Goal: Browse casually

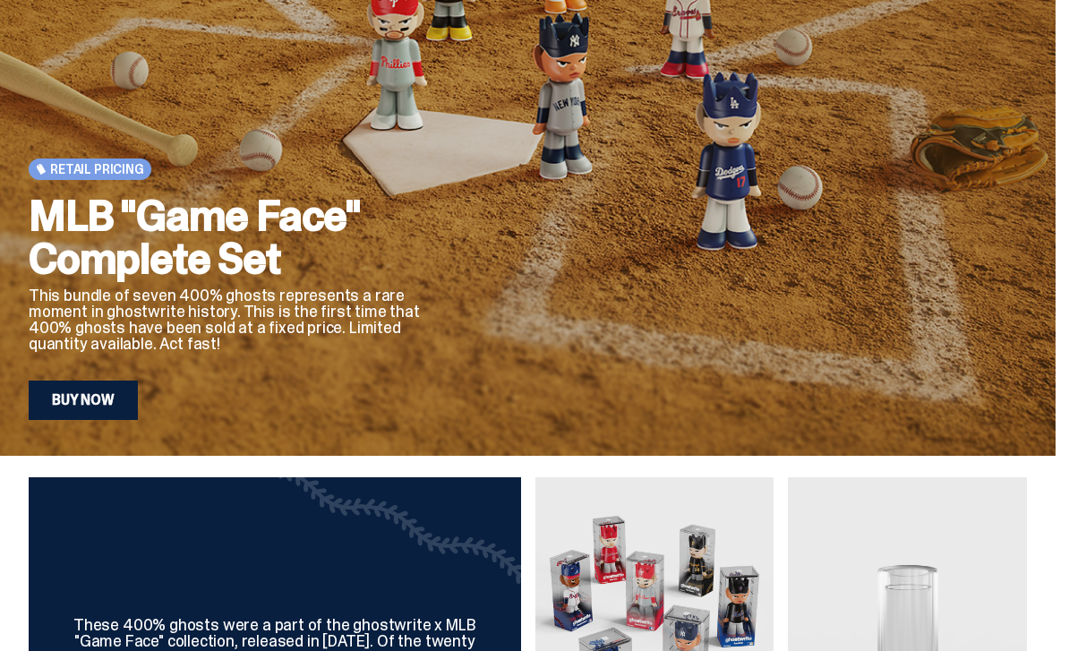
scroll to position [192, 0]
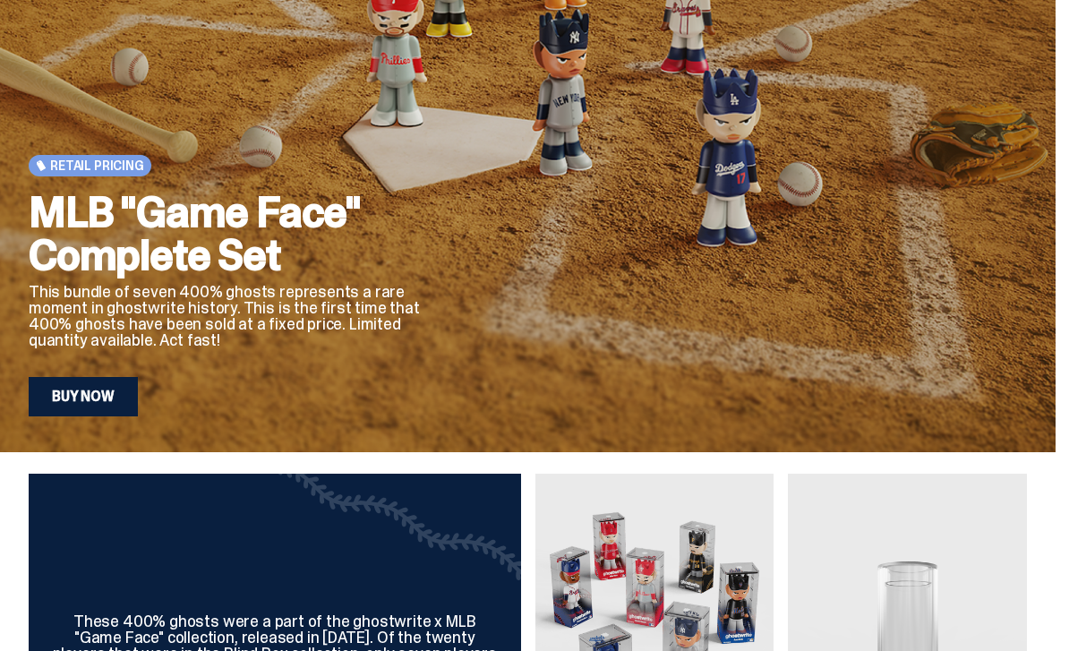
click at [108, 400] on link "Buy Now" at bounding box center [83, 396] width 109 height 39
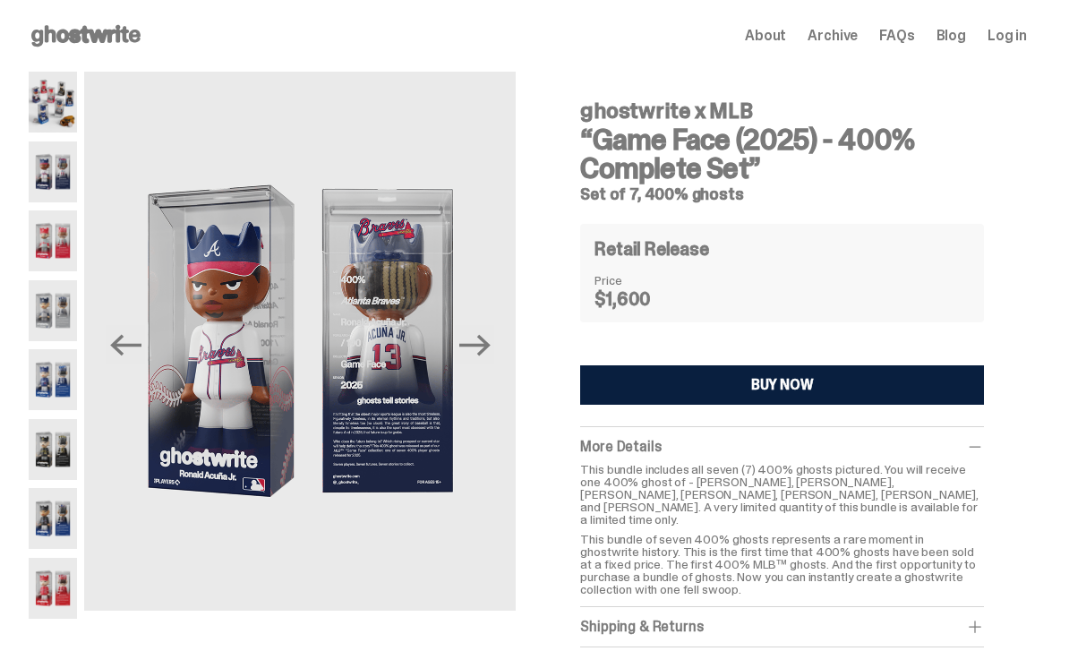
click at [56, 98] on img at bounding box center [53, 102] width 48 height 61
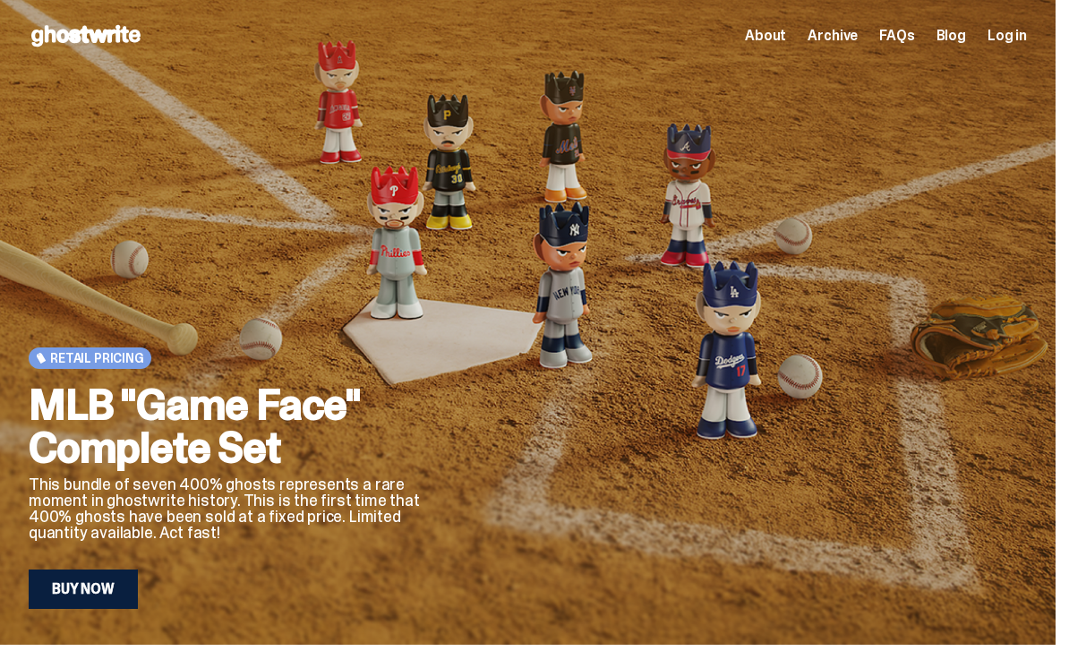
click at [73, 29] on icon at bounding box center [86, 35] width 115 height 29
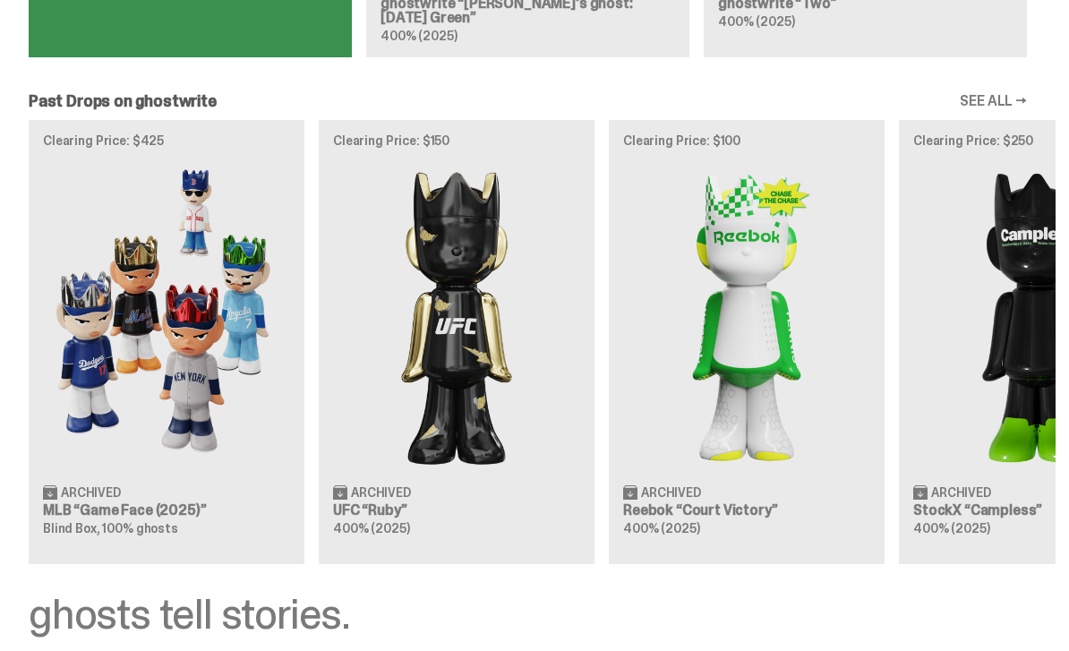
click at [143, 285] on img at bounding box center [166, 316] width 247 height 309
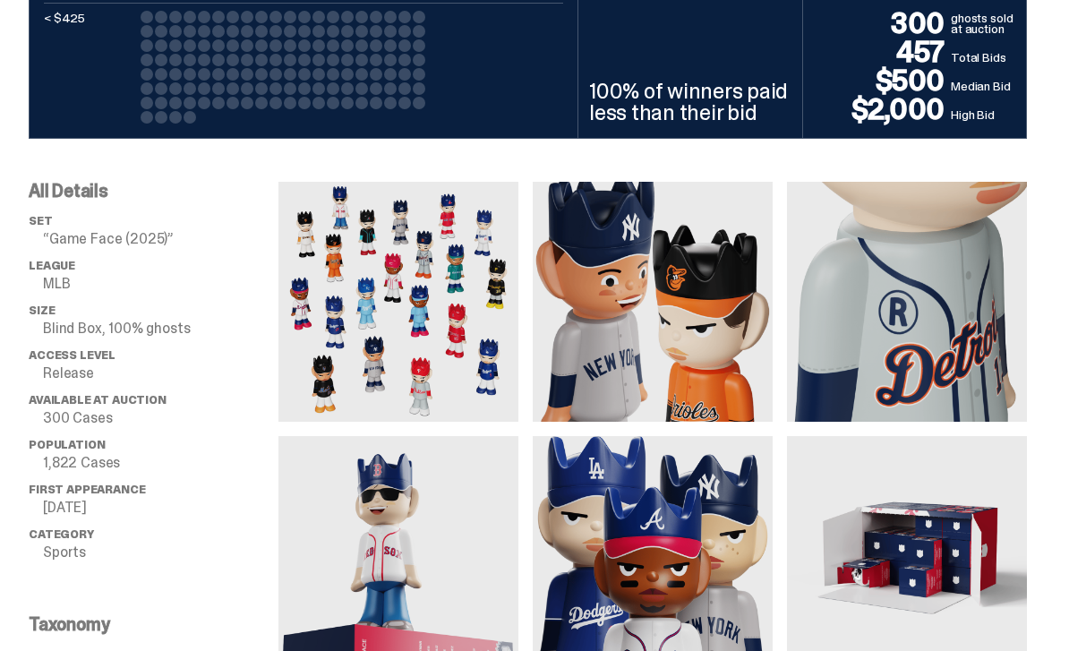
scroll to position [1070, 0]
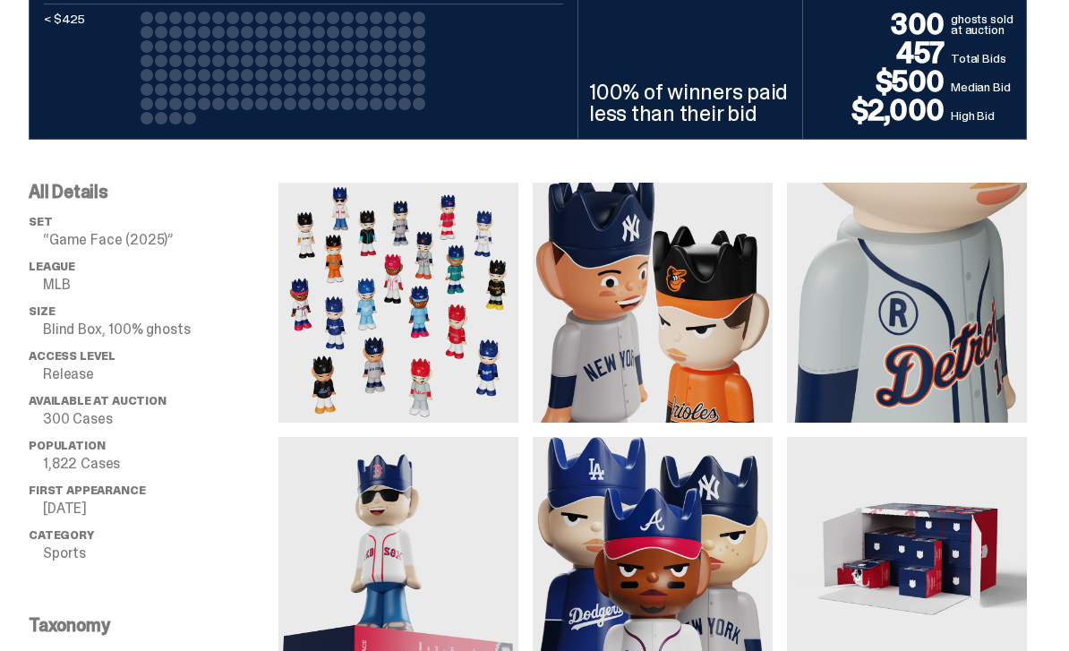
click at [365, 310] on img at bounding box center [398, 304] width 240 height 240
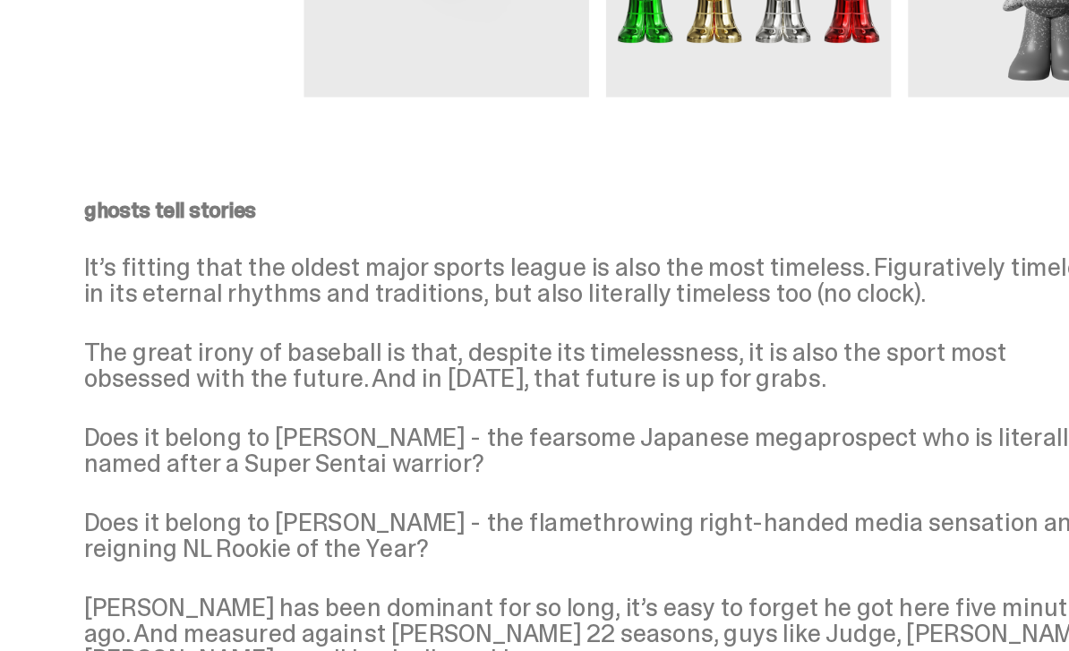
scroll to position [1876, 0]
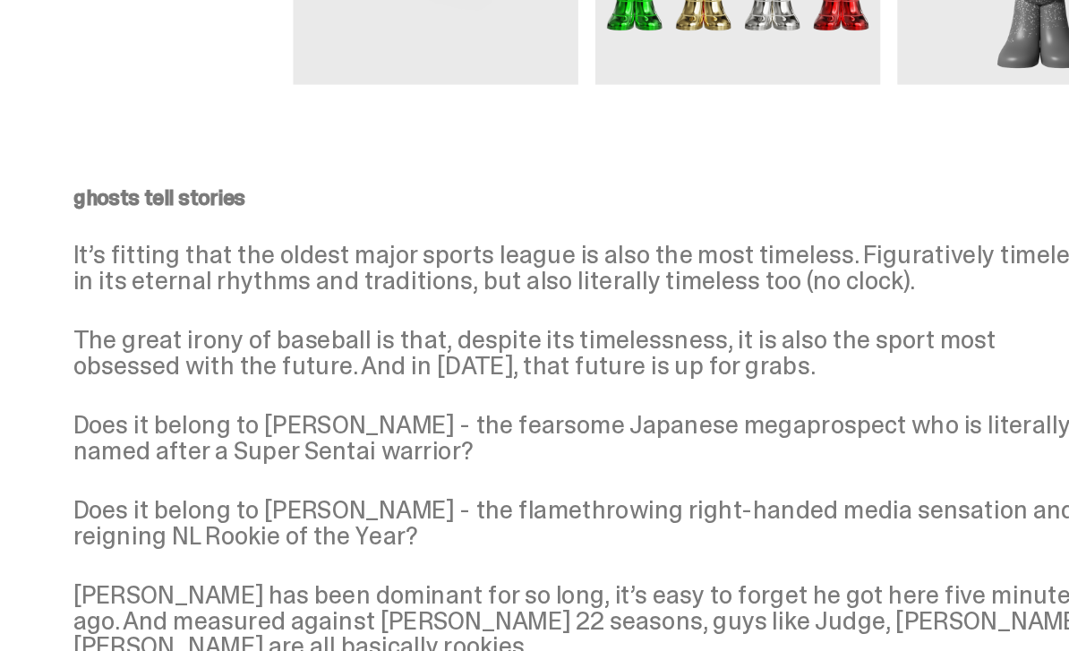
click at [266, 402] on p "Does it belong to [PERSON_NAME] - the fearsome Japanese megaprospect who is lit…" at bounding box center [527, 423] width 869 height 43
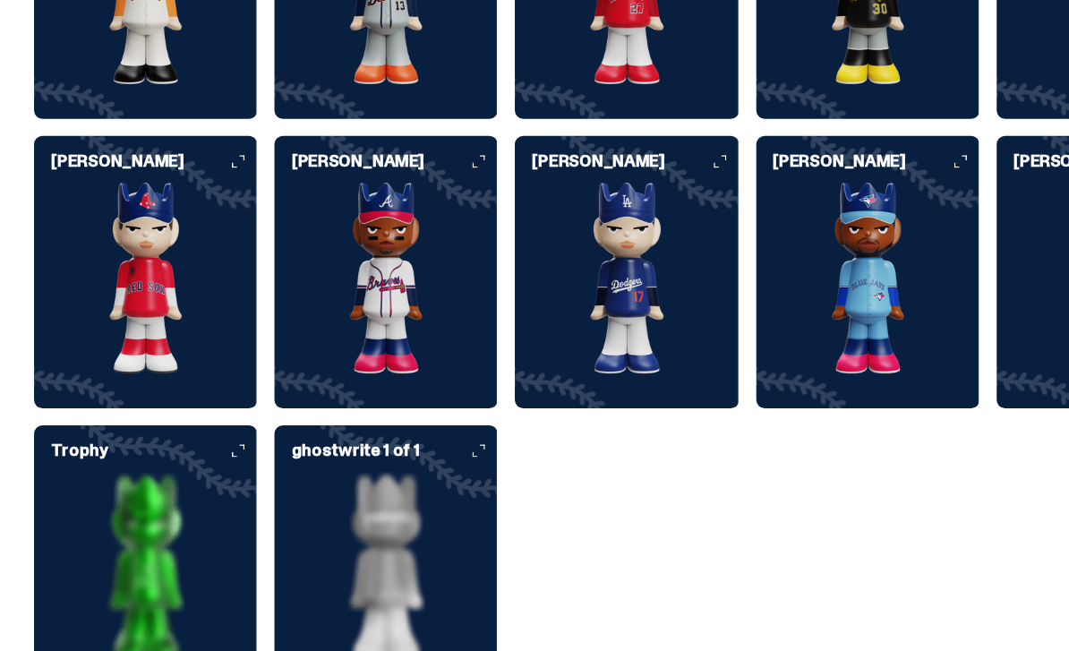
scroll to position [4766, 0]
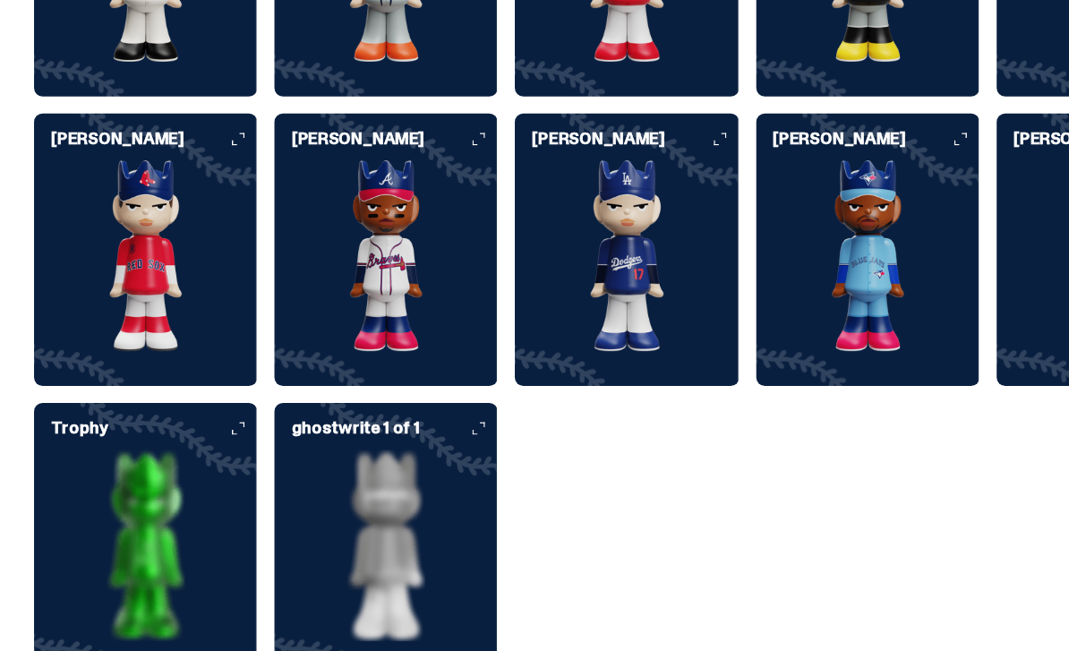
click at [115, 228] on img at bounding box center [123, 270] width 188 height 161
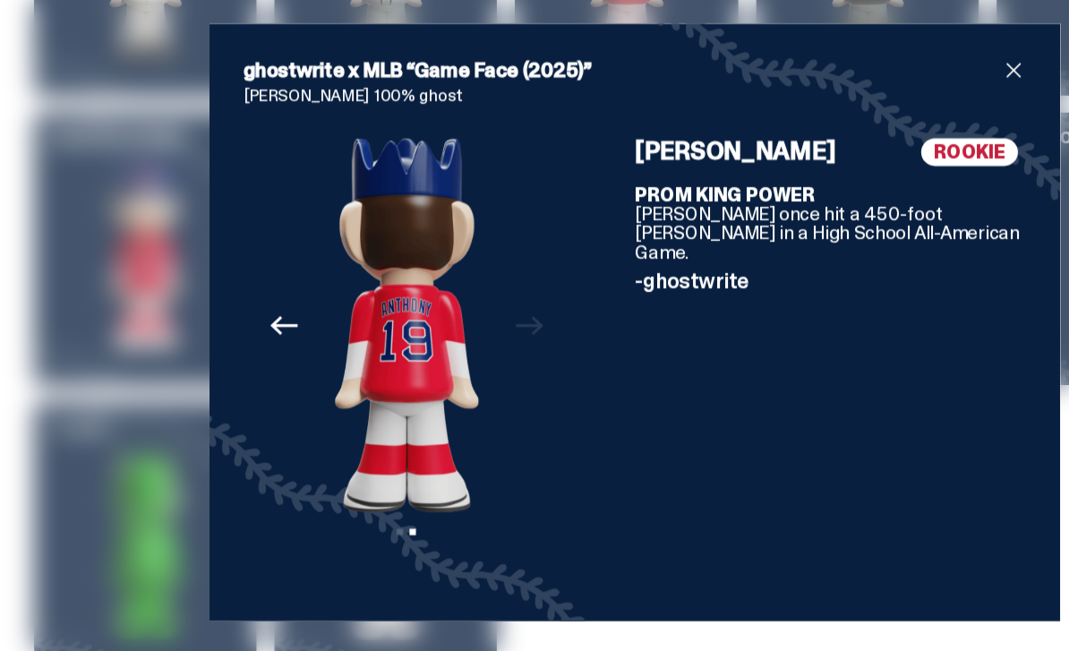
click at [447, 267] on div "Previous Next View slide 1 View slide 2" at bounding box center [342, 360] width 275 height 378
click at [241, 317] on icon "Previous" at bounding box center [238, 328] width 23 height 23
click at [438, 317] on icon "Next" at bounding box center [445, 328] width 23 height 23
click at [244, 317] on icon "Previous" at bounding box center [238, 328] width 23 height 23
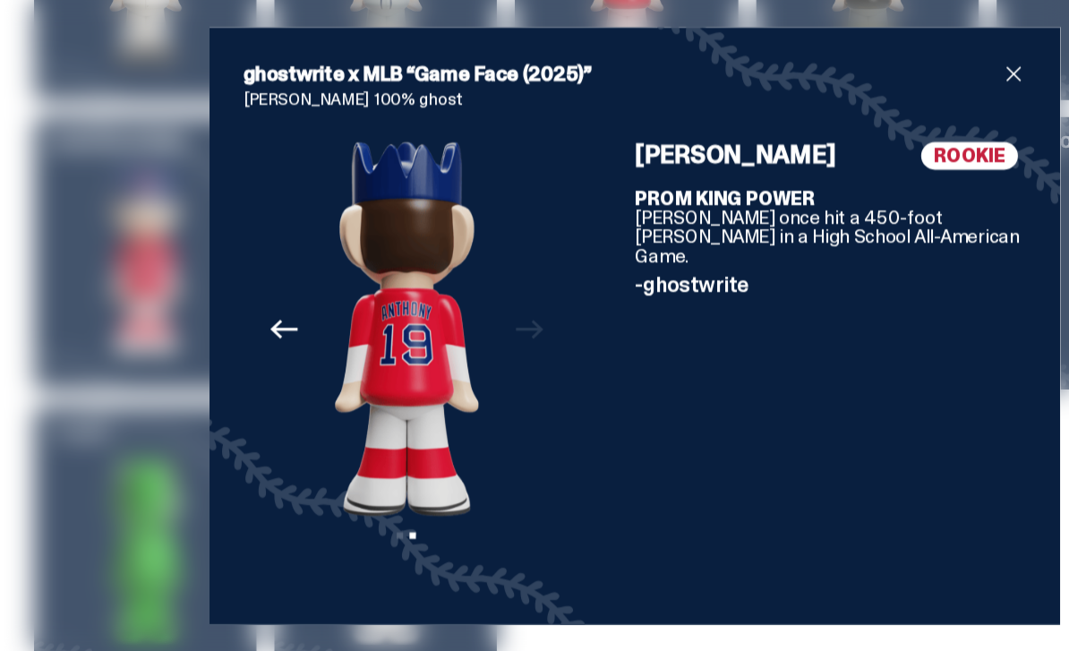
click at [133, 330] on div "ghostwrite x MLB “Game Face (2025)” [PERSON_NAME] 100% ghost Previous Next View…" at bounding box center [534, 325] width 1069 height 651
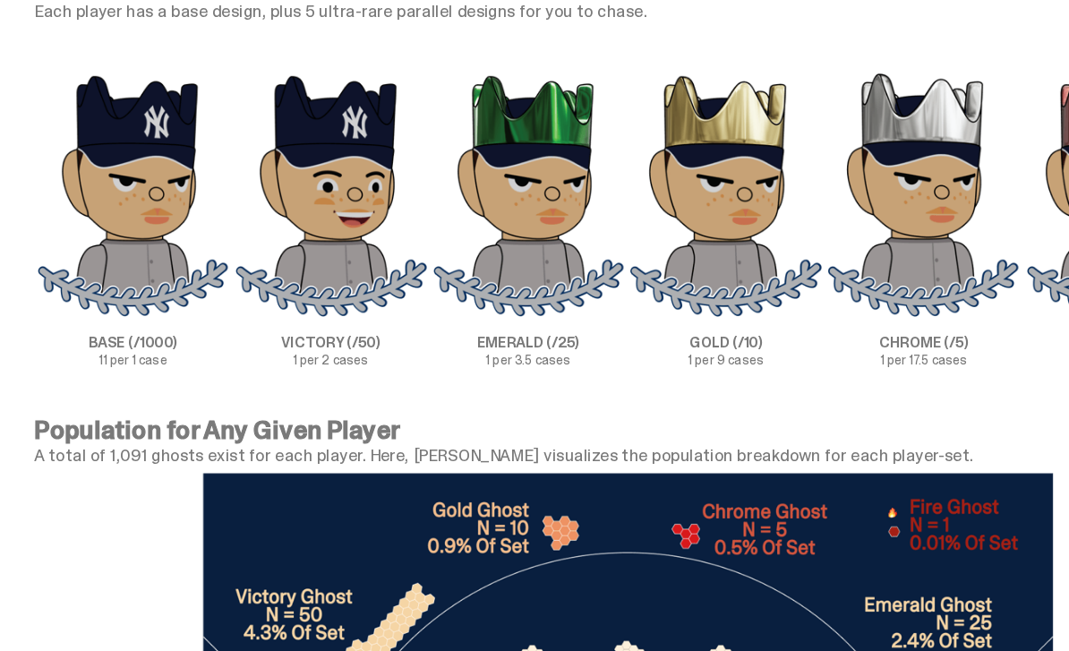
scroll to position [5500, 0]
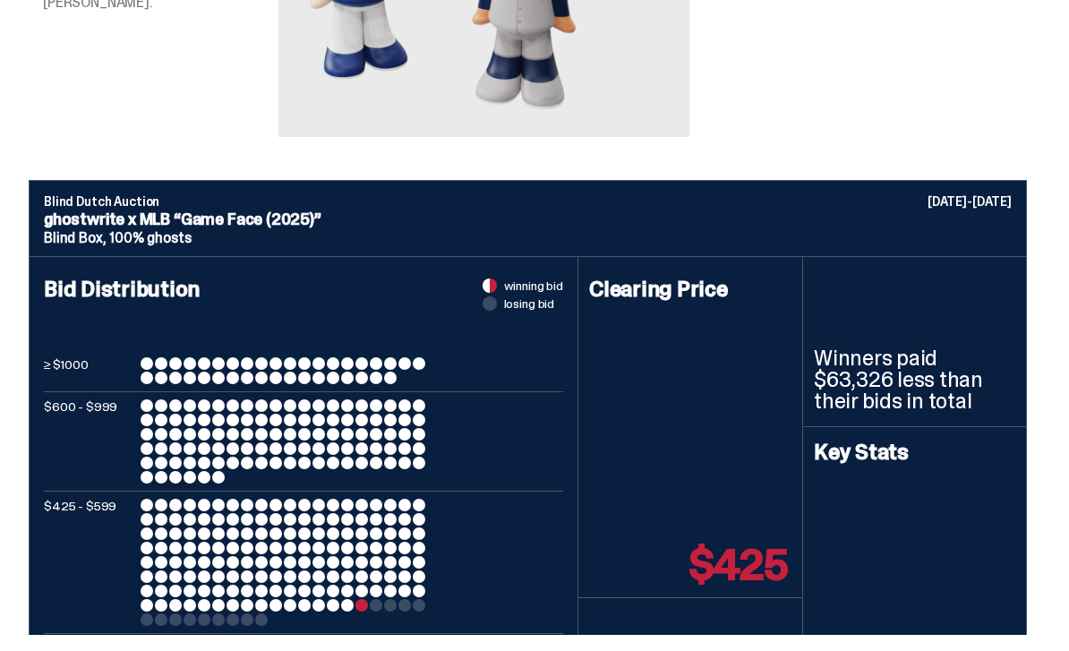
scroll to position [1474, 0]
